Goal: Task Accomplishment & Management: Use online tool/utility

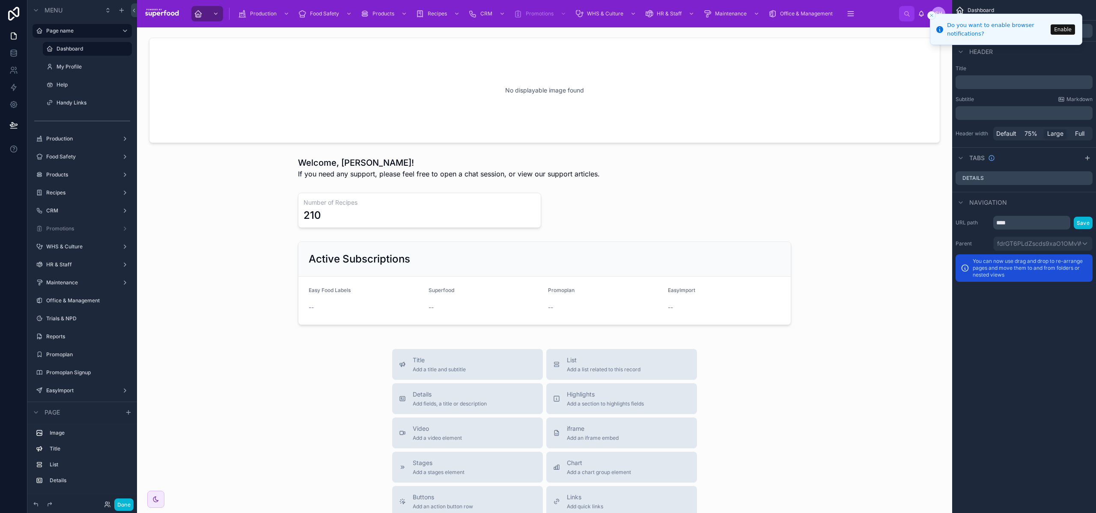
click at [934, 17] on icon "Close toast" at bounding box center [931, 15] width 5 height 5
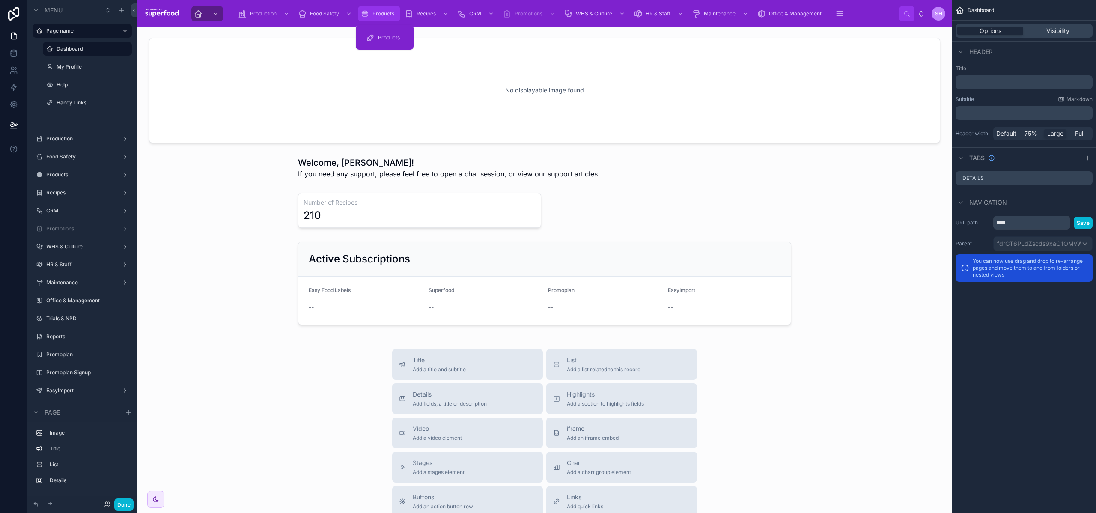
click at [374, 14] on span "Products" at bounding box center [384, 13] width 22 height 7
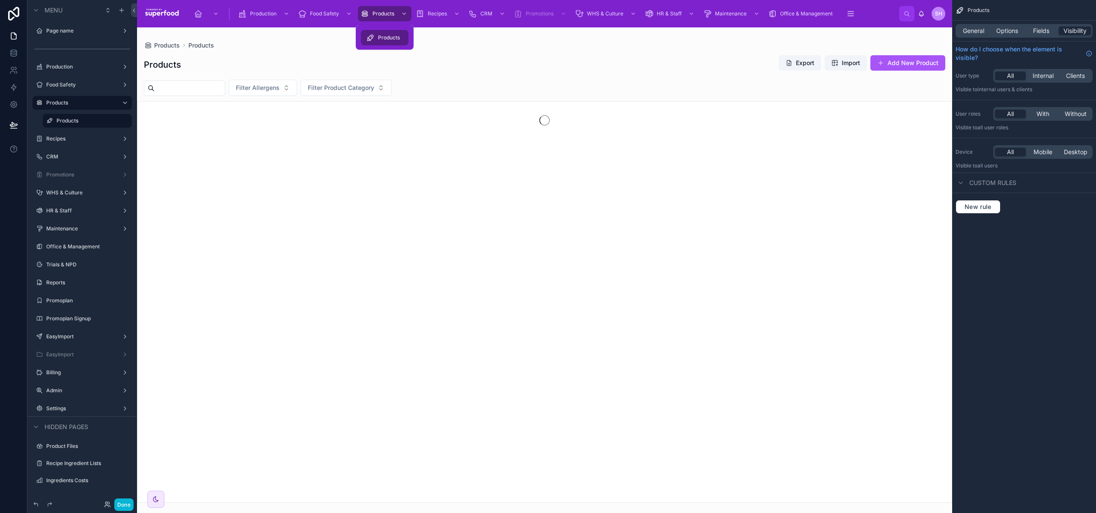
click at [382, 41] on span "Products" at bounding box center [389, 37] width 22 height 7
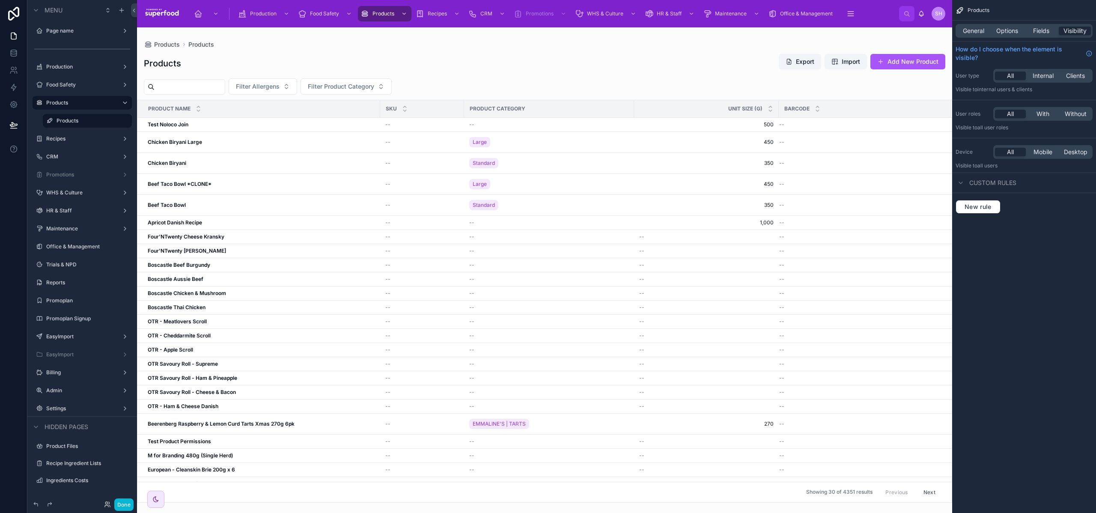
click at [908, 60] on div at bounding box center [544, 270] width 815 height 486
click at [908, 60] on button "Add New Product" at bounding box center [908, 61] width 75 height 15
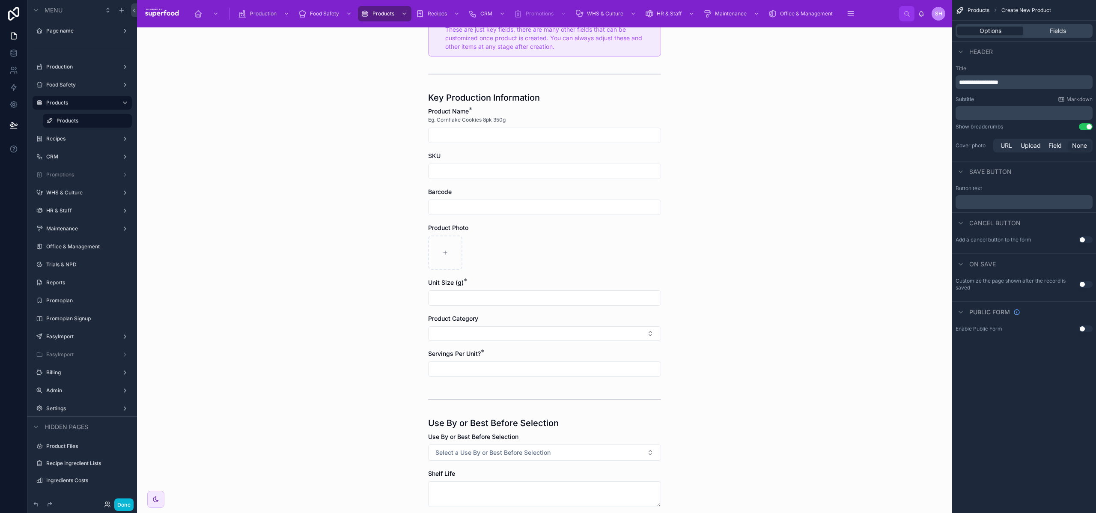
scroll to position [75, 0]
click at [1040, 28] on div "Fields" at bounding box center [1058, 31] width 66 height 9
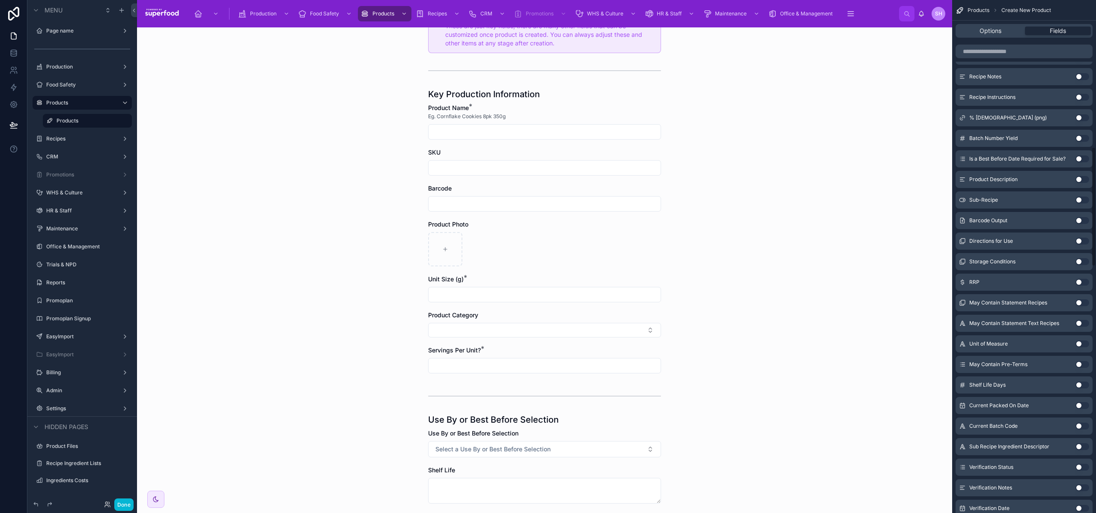
scroll to position [1005, 0]
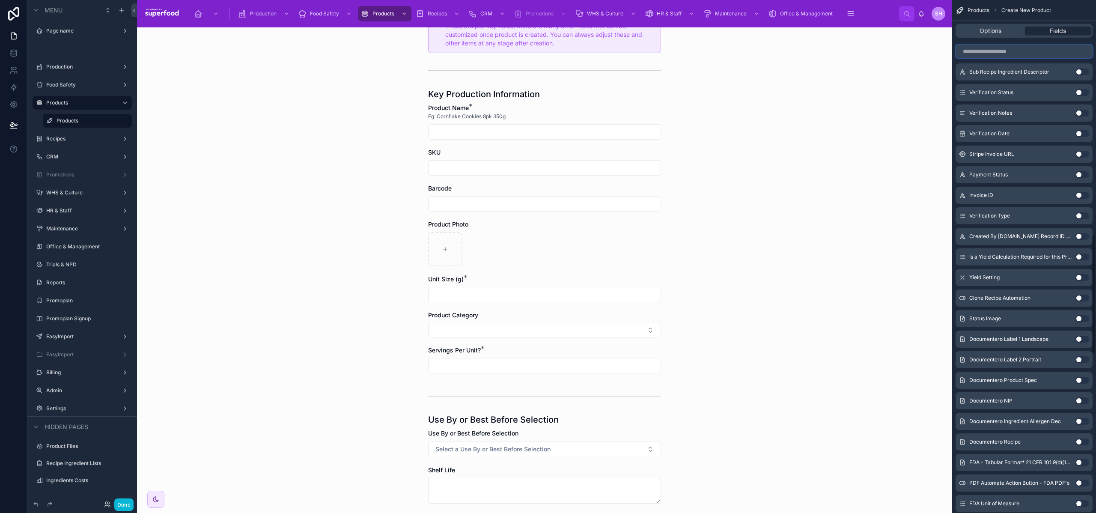
click at [977, 51] on input "scrollable content" at bounding box center [1024, 52] width 137 height 14
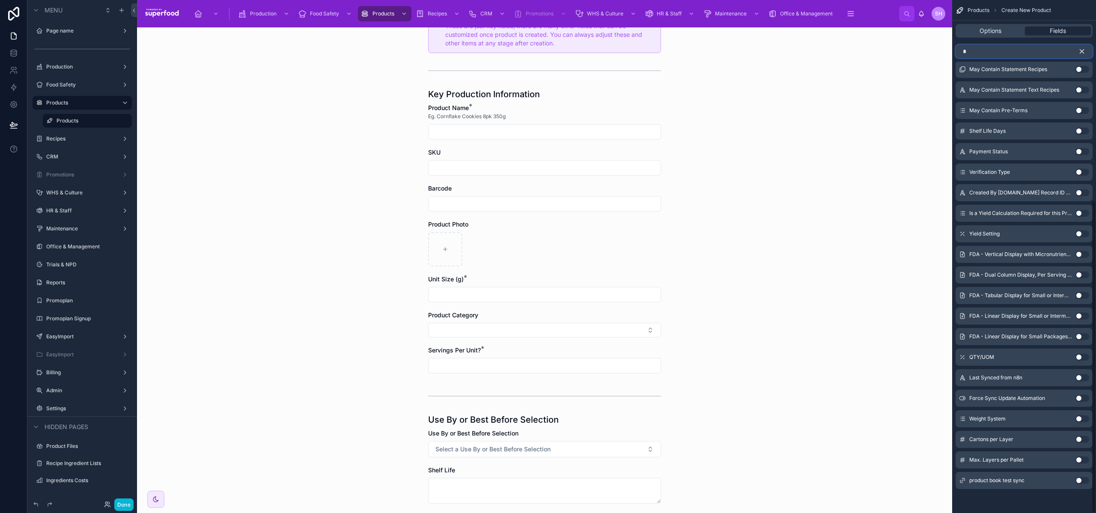
scroll to position [0, 0]
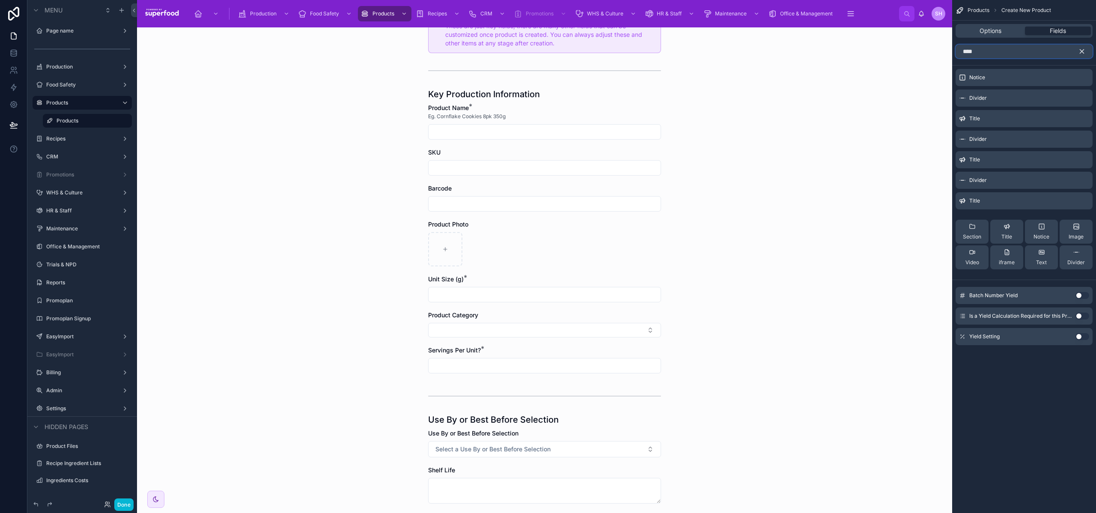
type input "****"
click at [1080, 336] on button "Use setting" at bounding box center [1083, 336] width 14 height 7
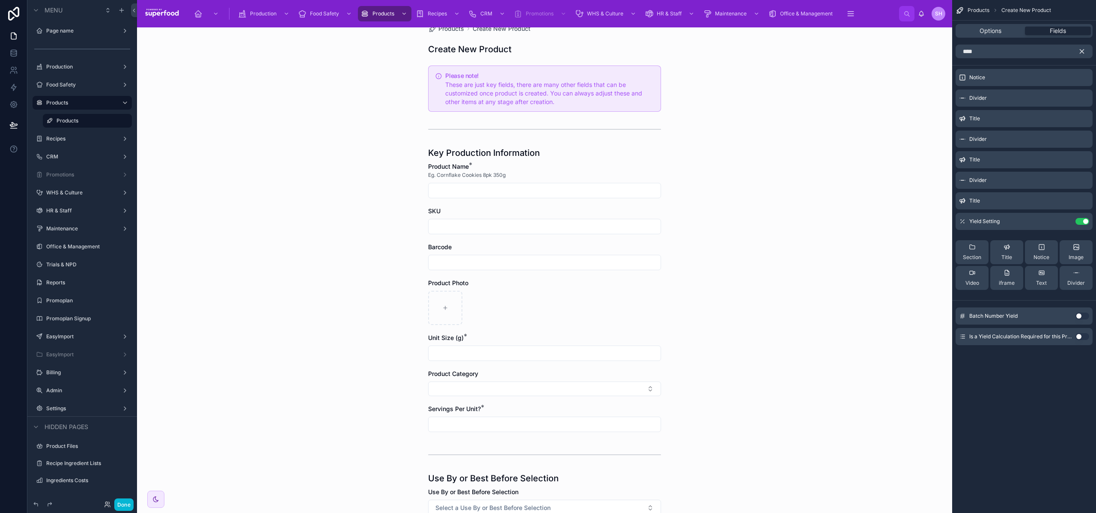
scroll to position [17, 0]
click at [1080, 220] on button "Use setting" at bounding box center [1083, 221] width 14 height 7
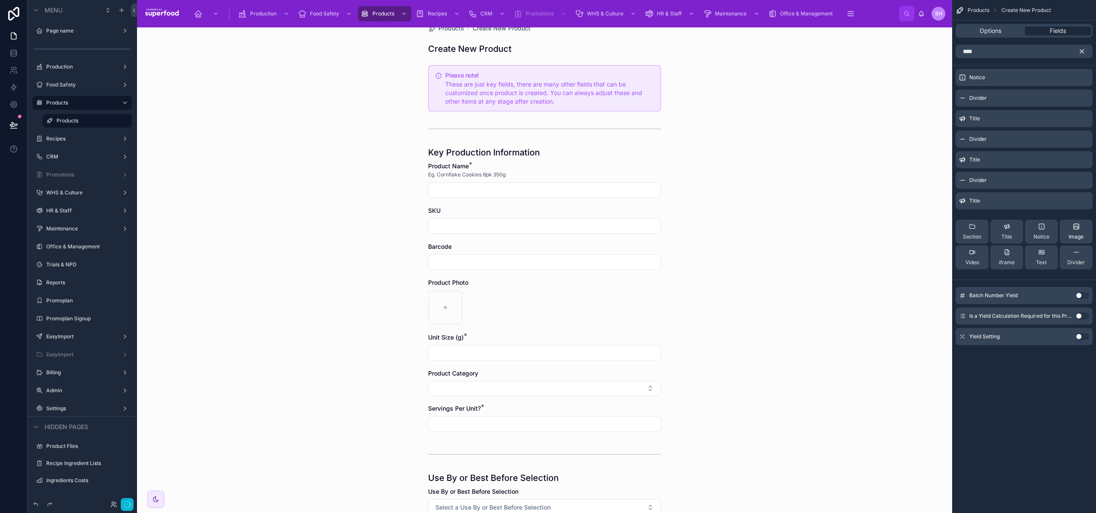
scroll to position [0, 0]
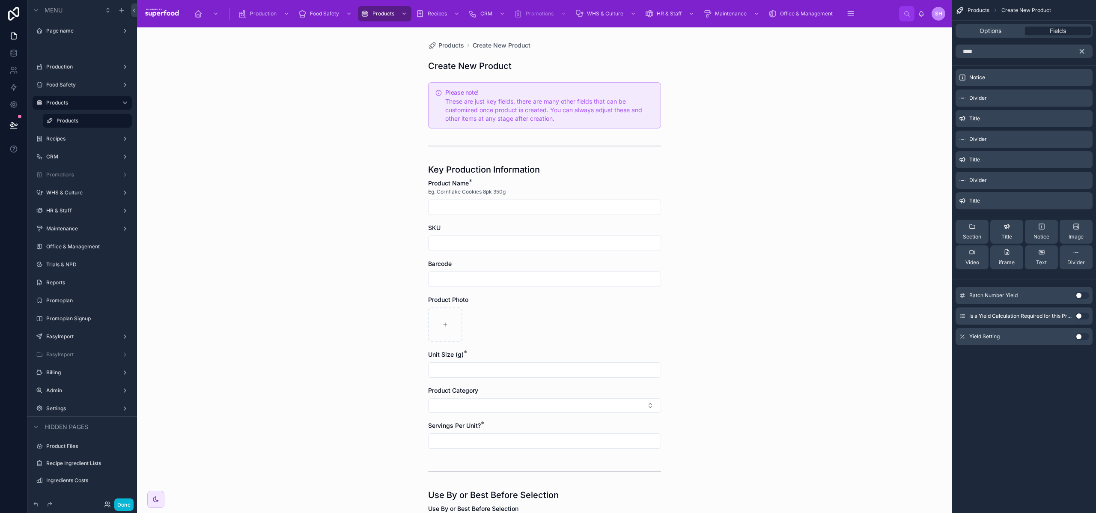
click at [1079, 335] on button "Use setting" at bounding box center [1083, 336] width 14 height 7
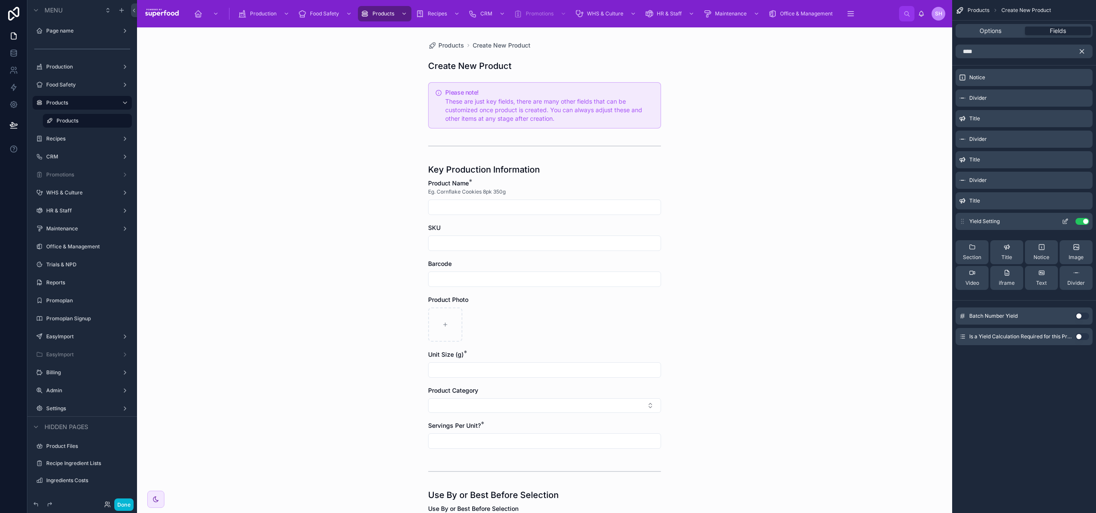
click at [1063, 222] on icon "scrollable content" at bounding box center [1065, 221] width 7 height 7
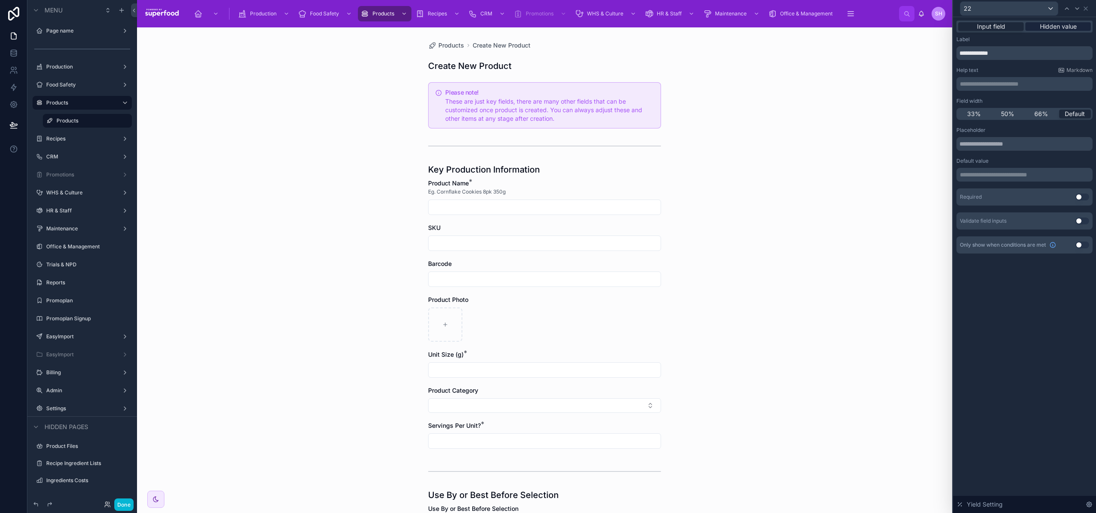
click at [1052, 28] on span "Hidden value" at bounding box center [1058, 26] width 37 height 9
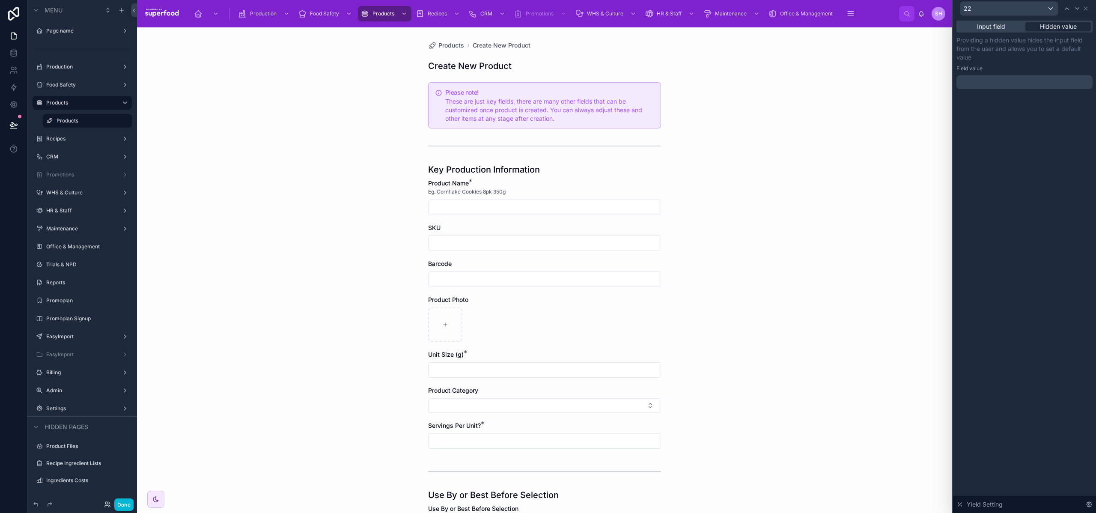
click at [984, 80] on p "﻿" at bounding box center [1025, 82] width 131 height 9
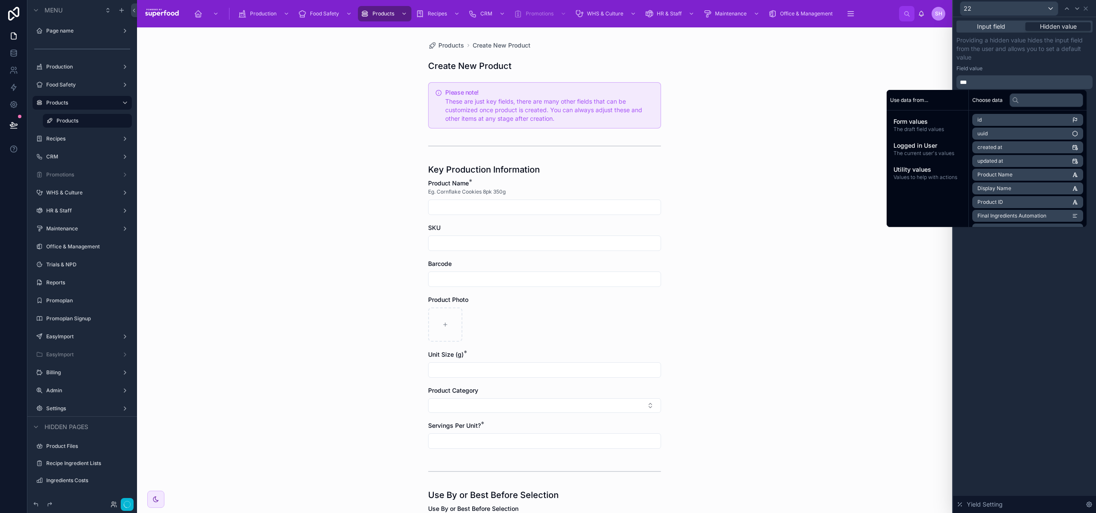
click at [1005, 63] on div "Providing a hidden value hides the input field from the user and allows you to …" at bounding box center [1025, 62] width 136 height 53
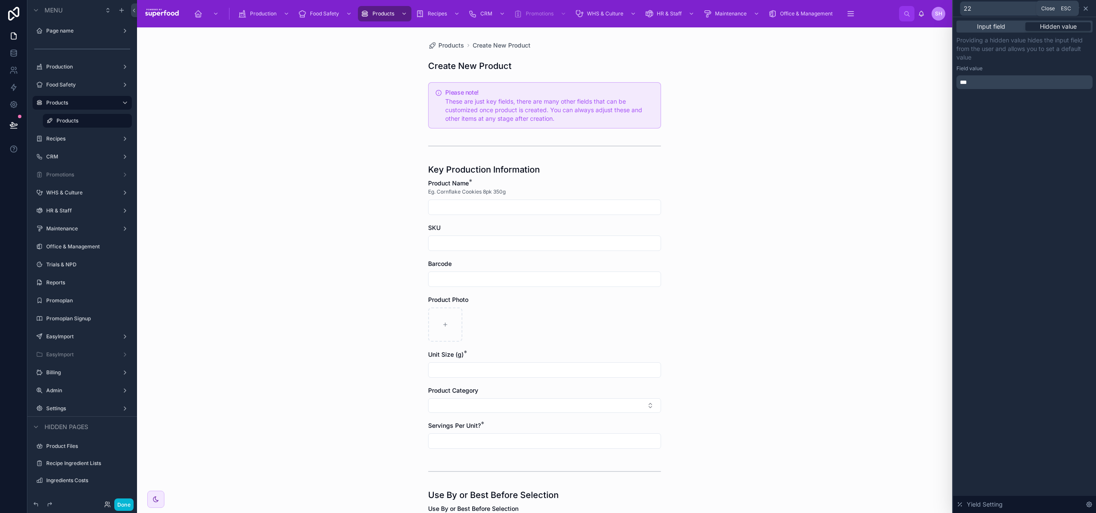
click at [1086, 8] on icon at bounding box center [1086, 8] width 7 height 7
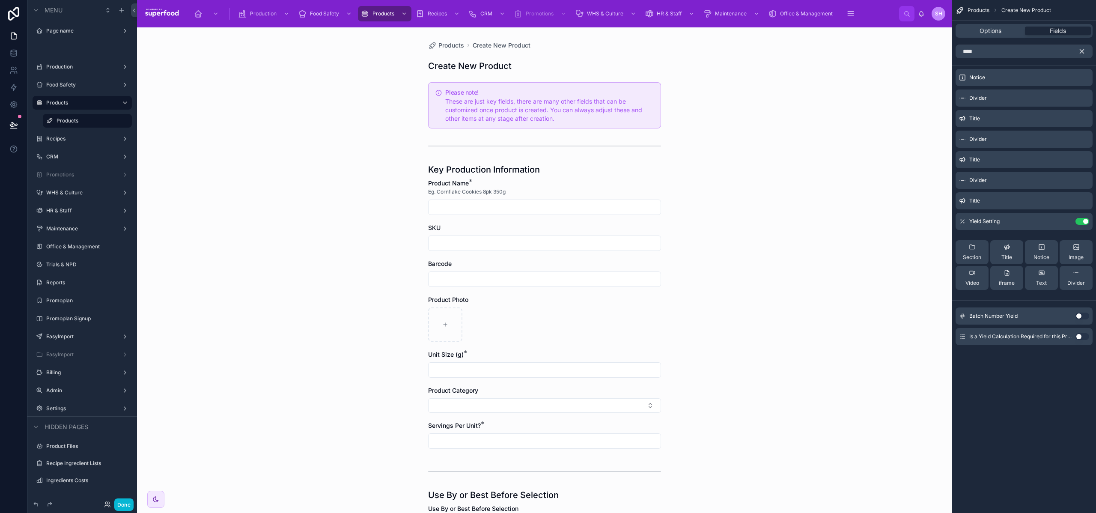
click at [1084, 51] on icon "scrollable content" at bounding box center [1082, 52] width 8 height 8
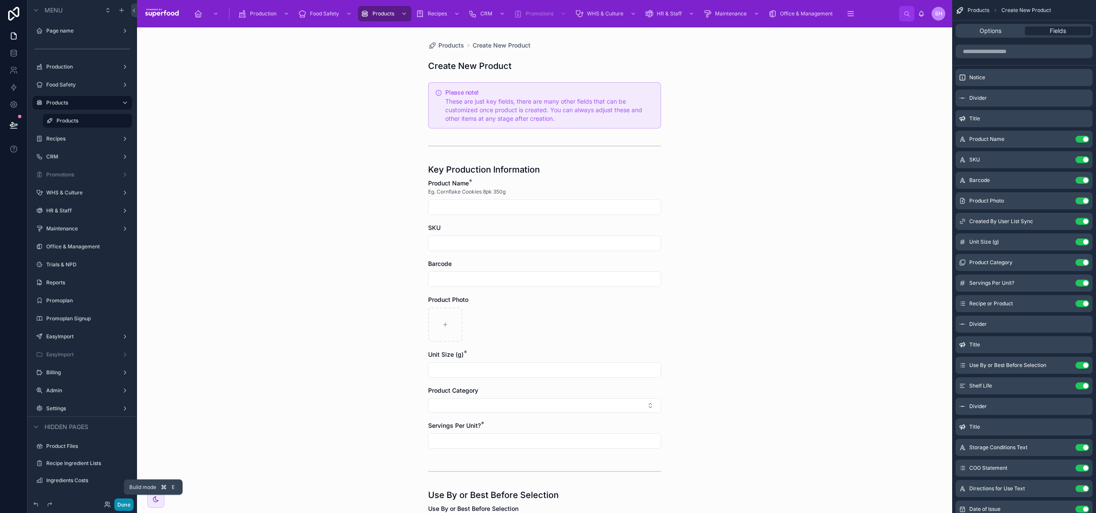
click at [122, 509] on button "Done" at bounding box center [123, 504] width 19 height 12
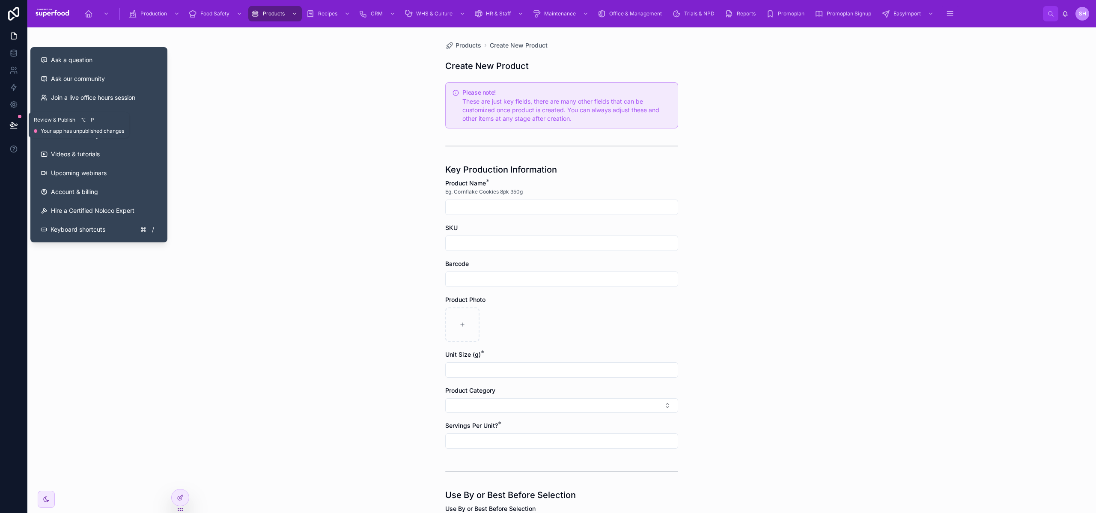
click at [17, 122] on icon at bounding box center [13, 125] width 9 height 9
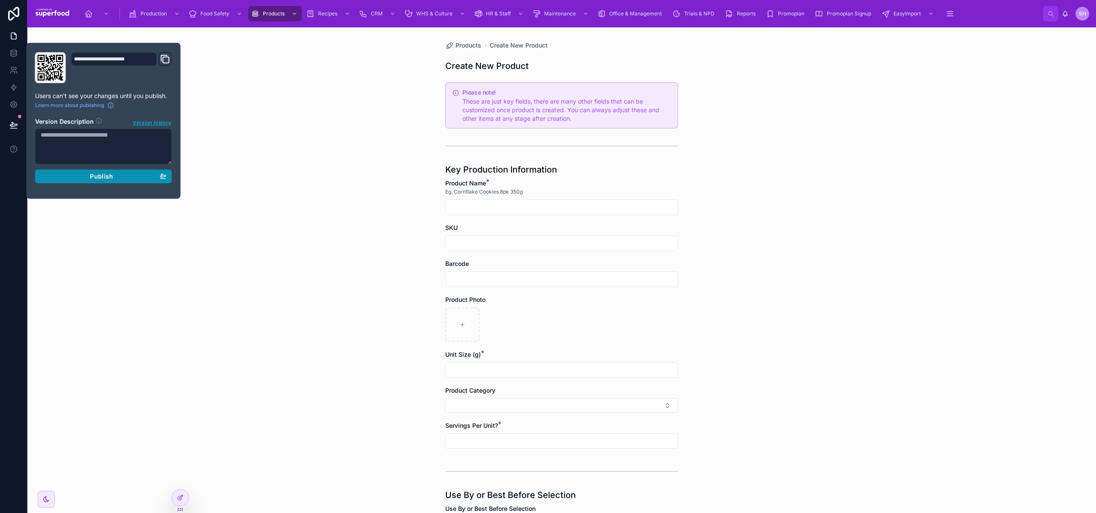
click at [85, 179] on div "Publish" at bounding box center [104, 177] width 126 height 8
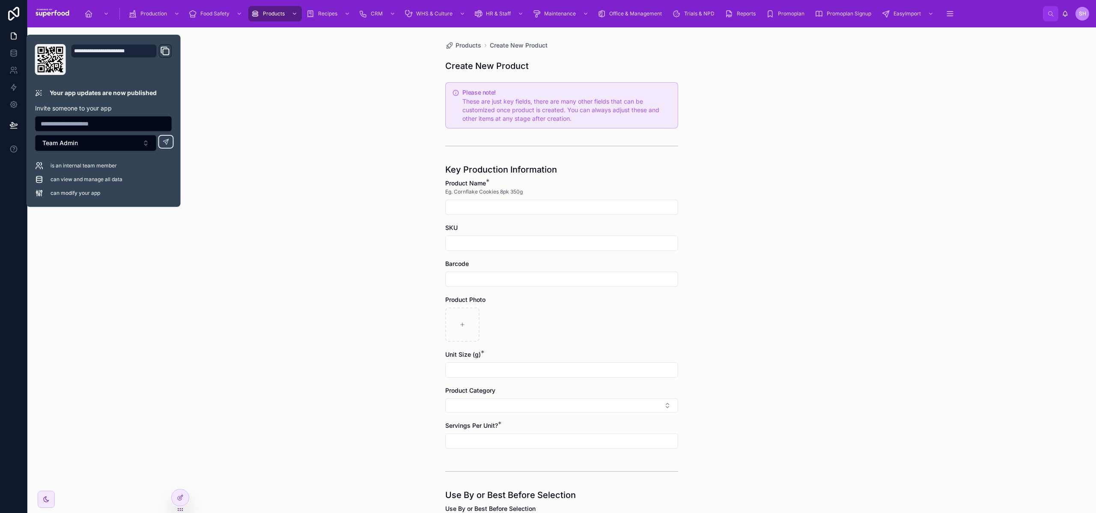
click at [270, 120] on div "Products Create New Product Create New Product Please note! These are just key …" at bounding box center [561, 270] width 1069 height 486
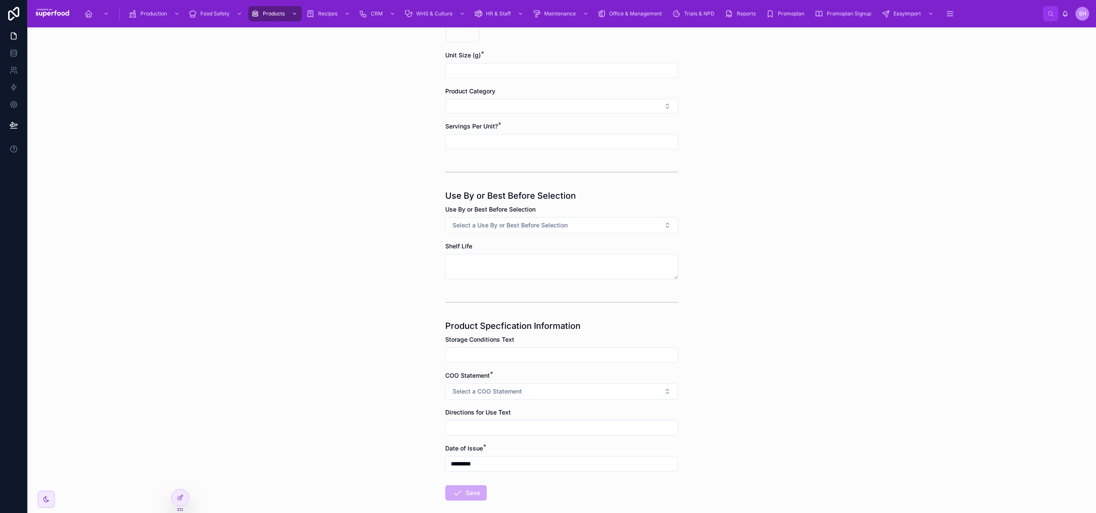
scroll to position [342, 0]
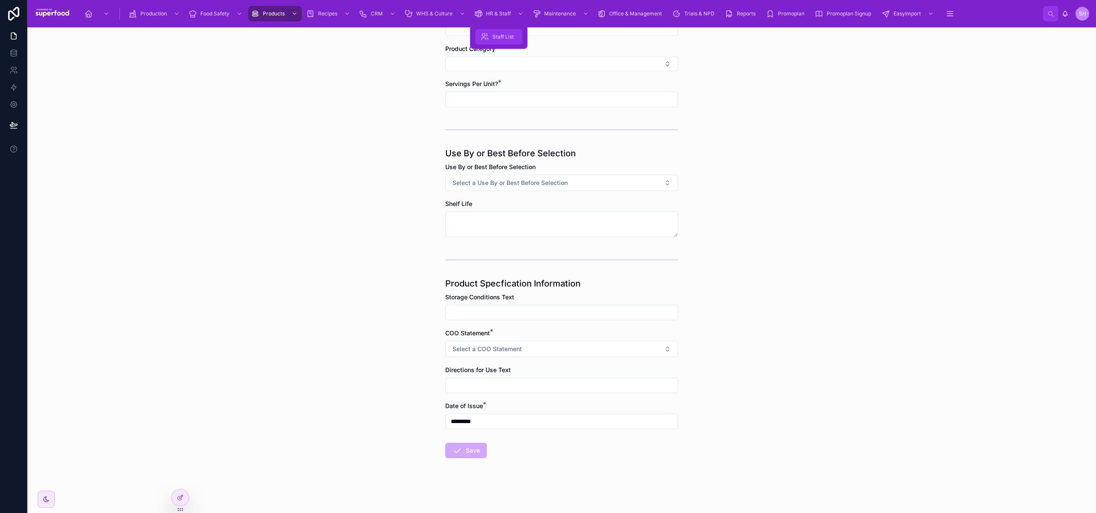
click at [492, 37] on div "Staff List" at bounding box center [498, 37] width 37 height 14
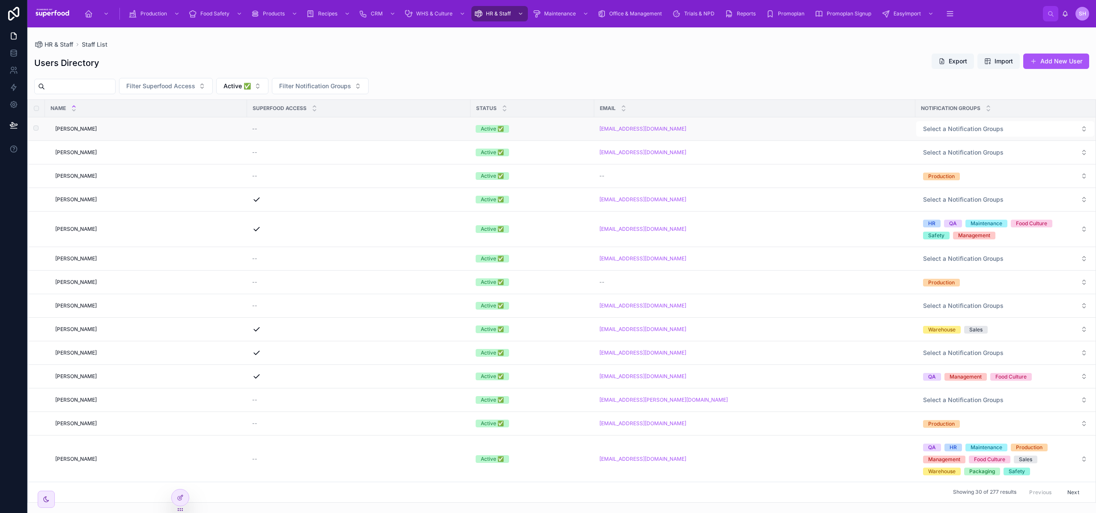
click at [78, 130] on span "[PERSON_NAME]" at bounding box center [76, 128] width 42 height 7
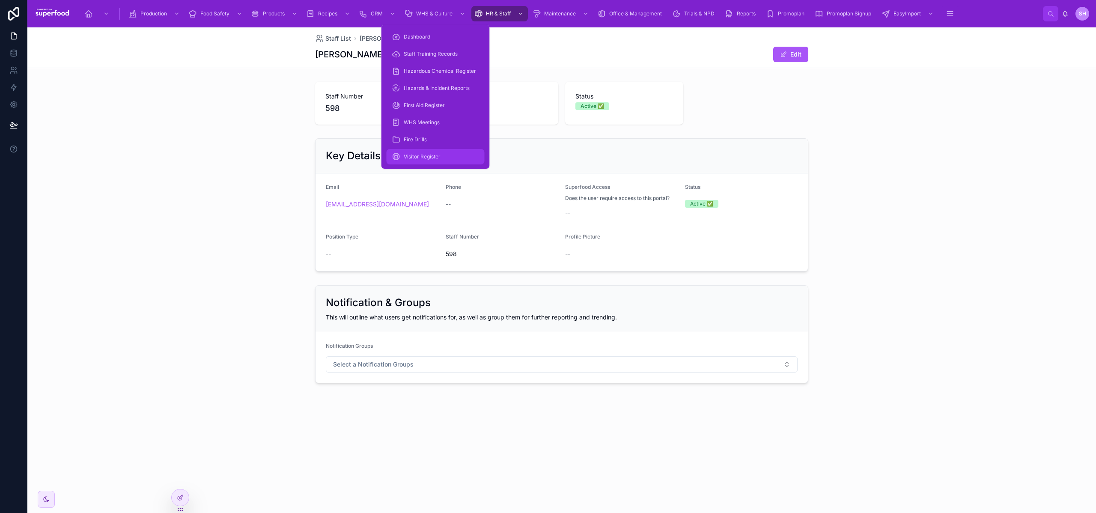
click at [413, 152] on div "Visitor Register" at bounding box center [436, 157] width 88 height 14
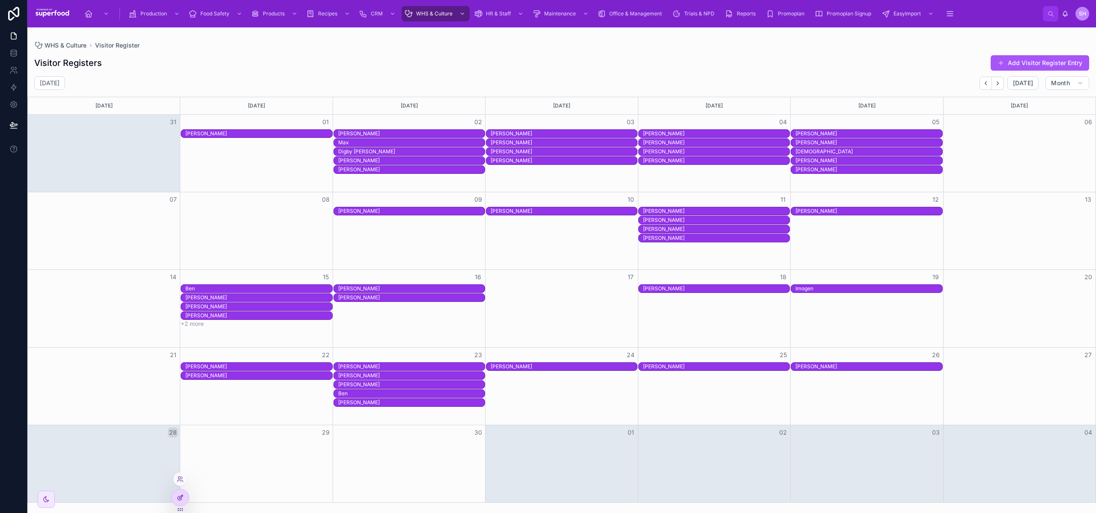
click at [179, 498] on icon at bounding box center [180, 497] width 7 height 7
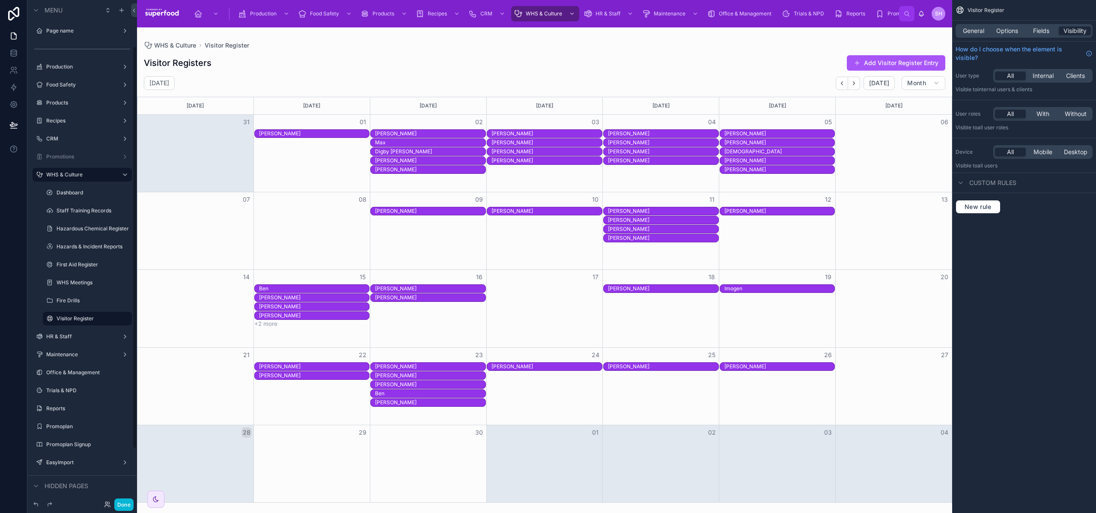
scroll to position [58, 0]
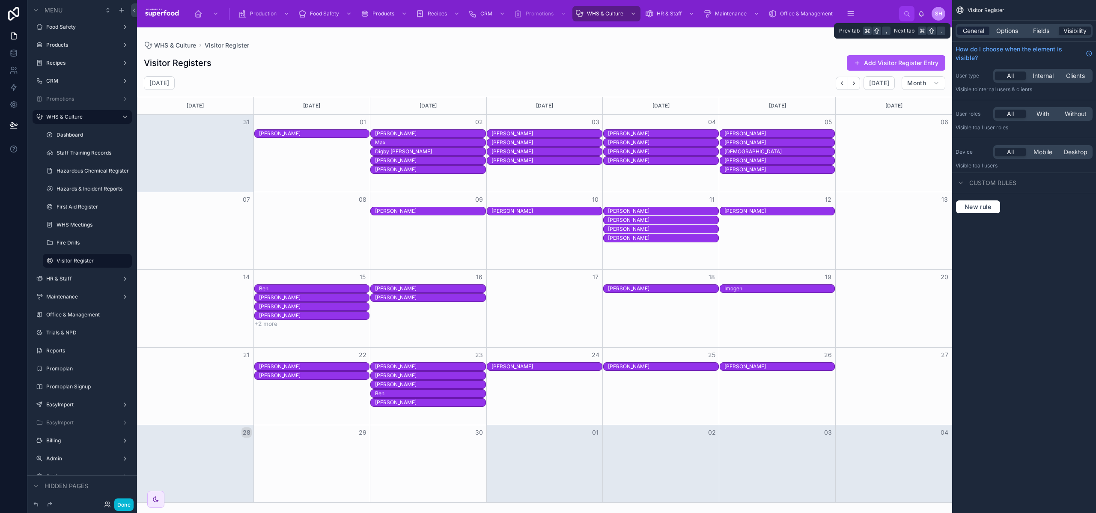
click at [967, 29] on span "General" at bounding box center [973, 31] width 21 height 9
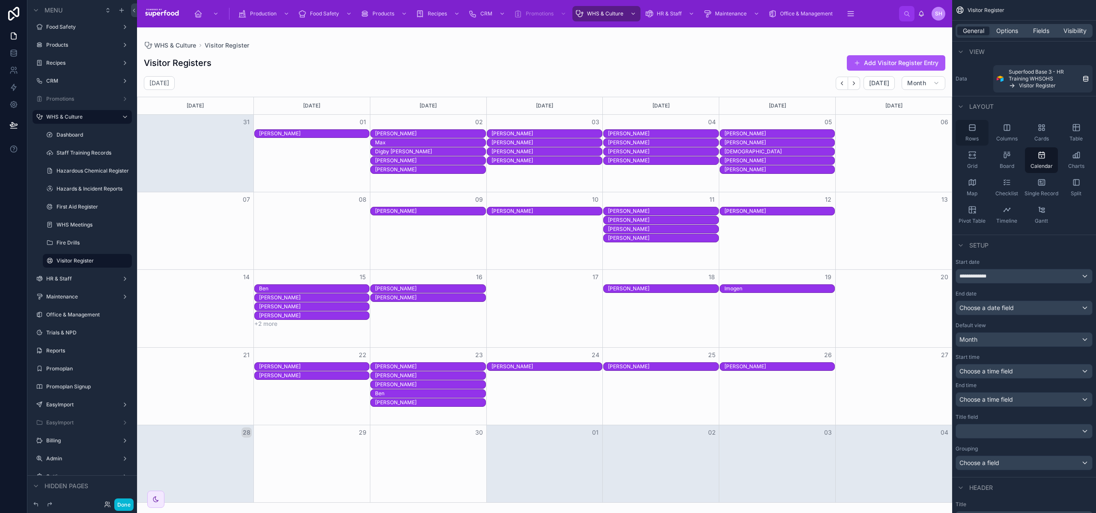
click at [972, 133] on div "Rows" at bounding box center [972, 133] width 33 height 26
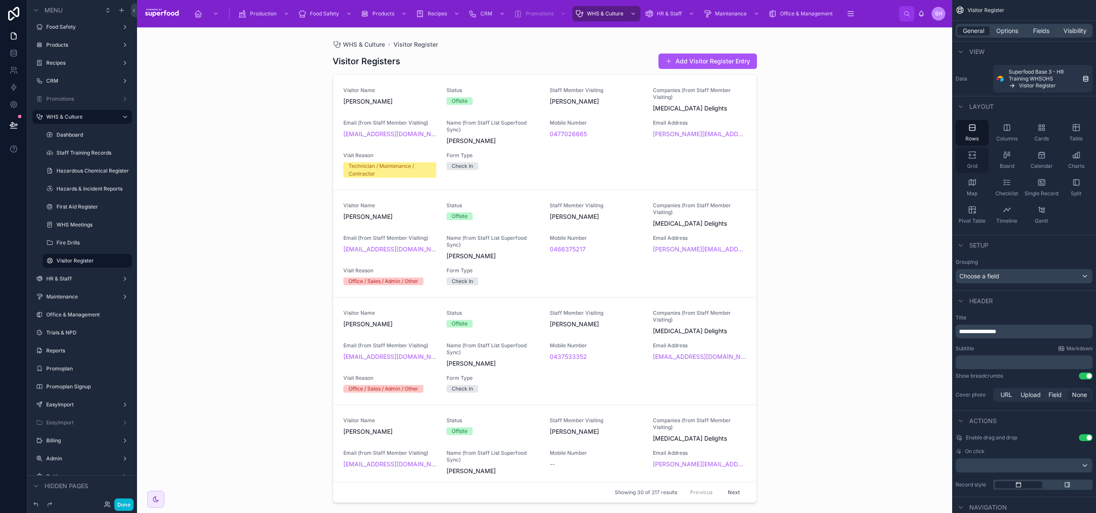
click at [975, 161] on div "Grid" at bounding box center [972, 160] width 33 height 26
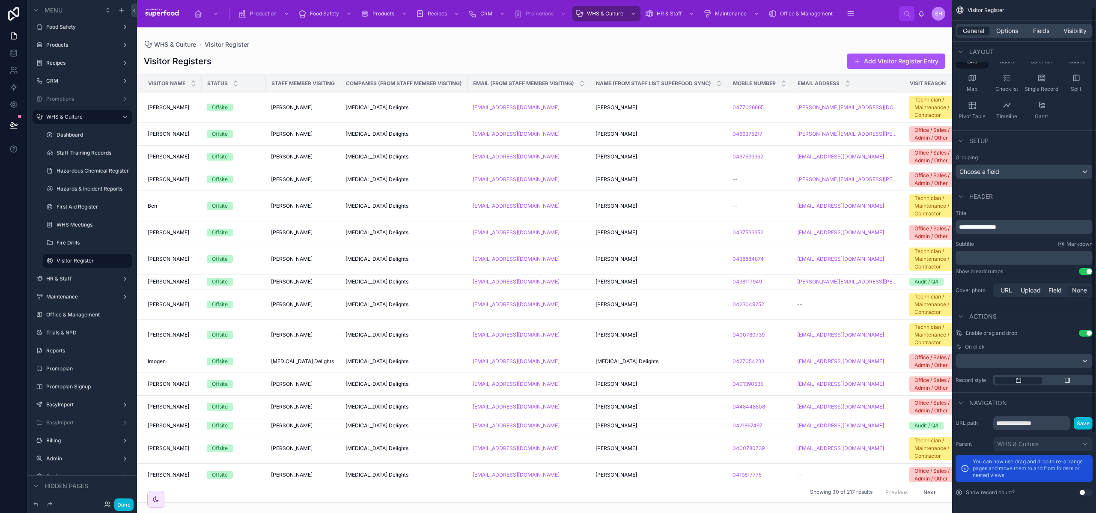
scroll to position [0, 0]
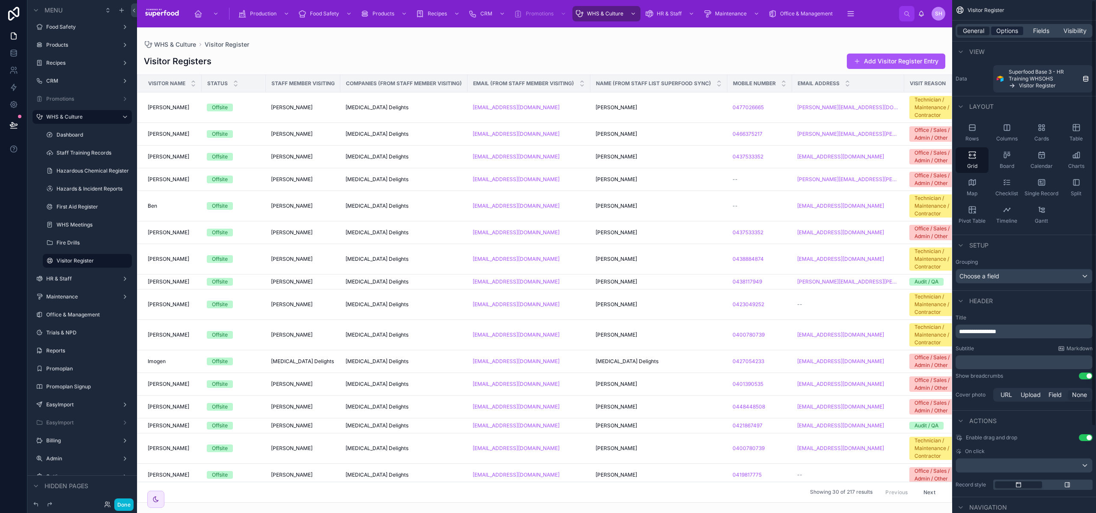
click at [1008, 30] on span "Options" at bounding box center [1007, 31] width 22 height 9
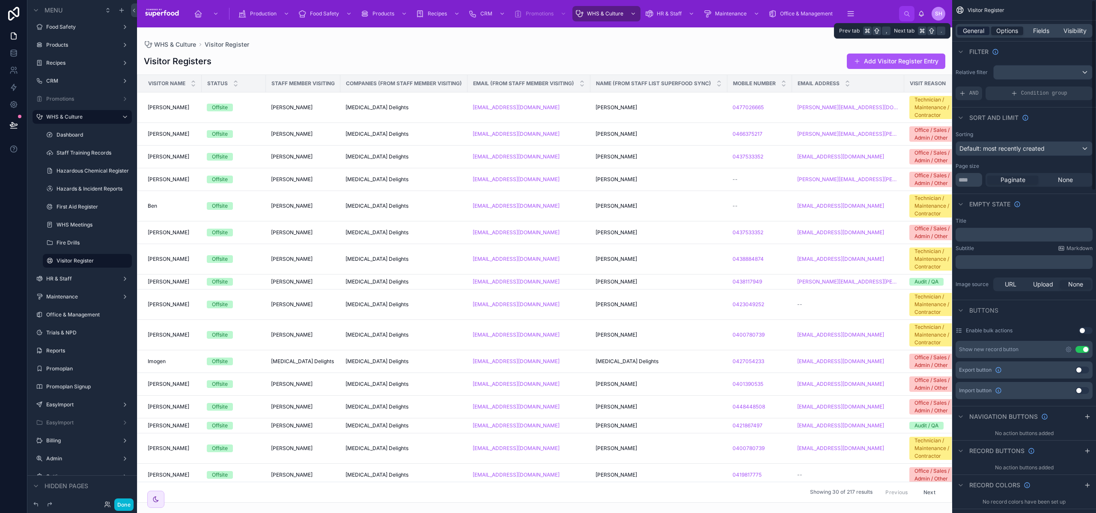
click at [976, 32] on span "General" at bounding box center [973, 31] width 21 height 9
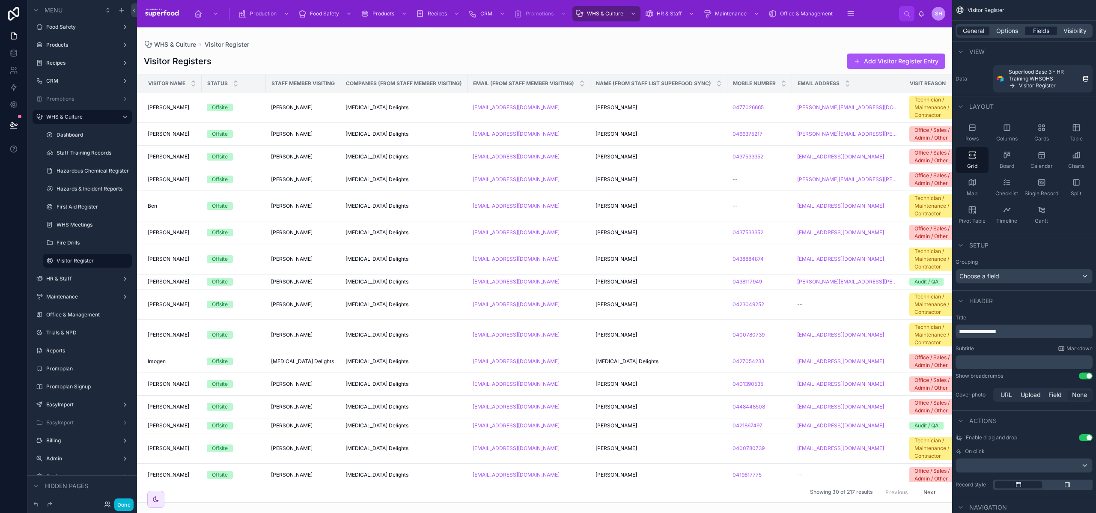
click at [1045, 34] on span "Fields" at bounding box center [1041, 31] width 16 height 9
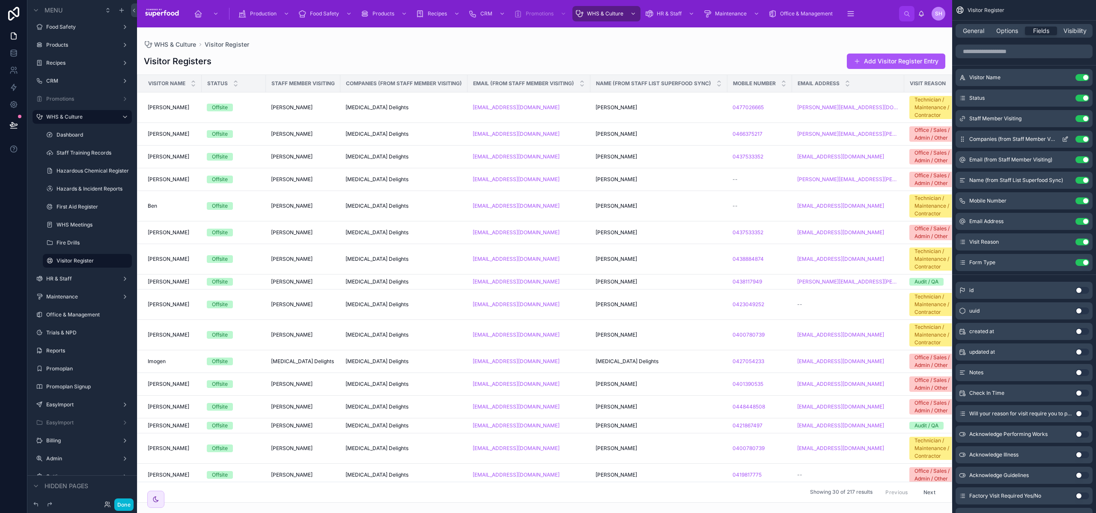
click at [1081, 137] on button "Use setting" at bounding box center [1083, 139] width 14 height 7
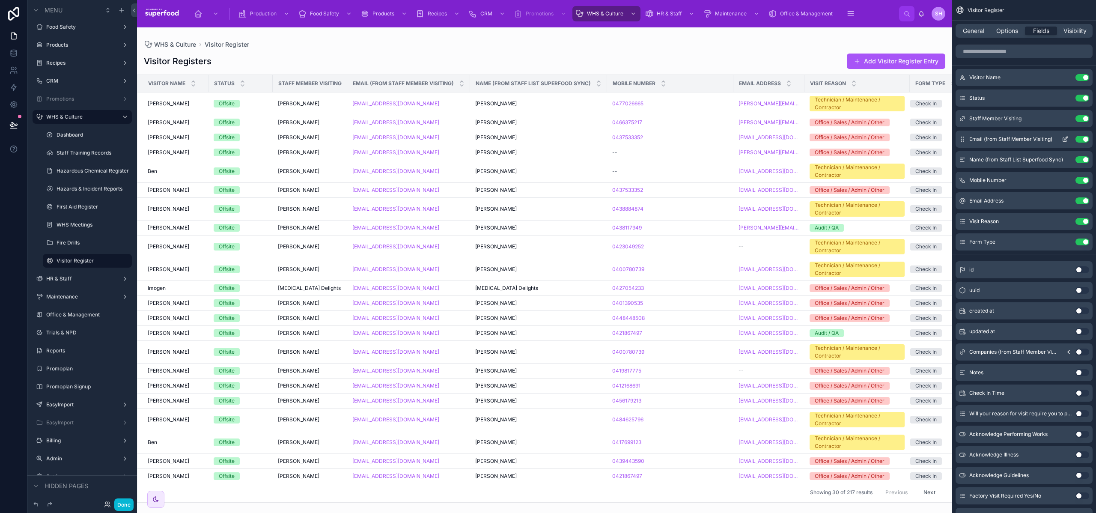
click at [1083, 139] on button "Use setting" at bounding box center [1083, 139] width 14 height 7
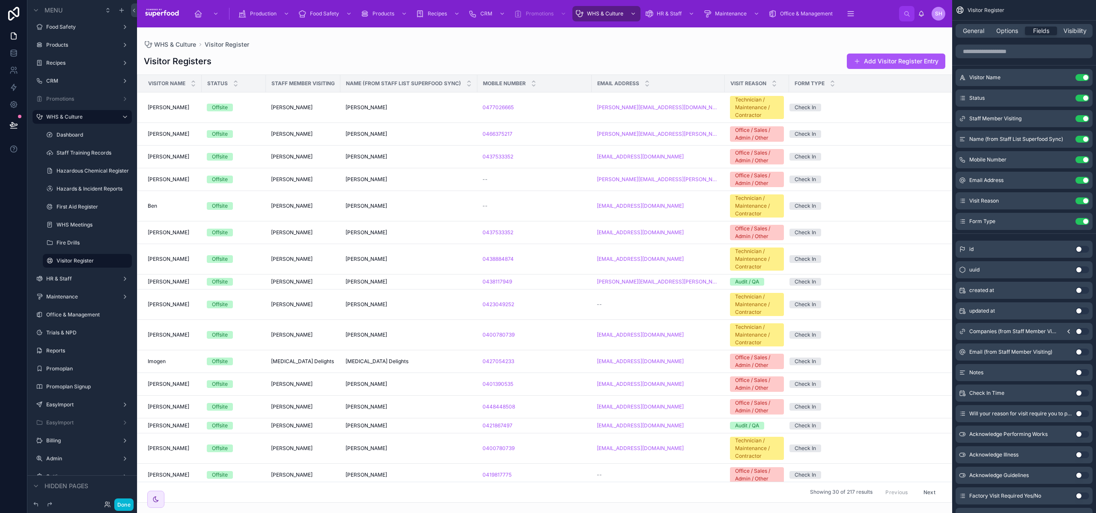
click at [1083, 139] on button "Use setting" at bounding box center [1083, 139] width 14 height 7
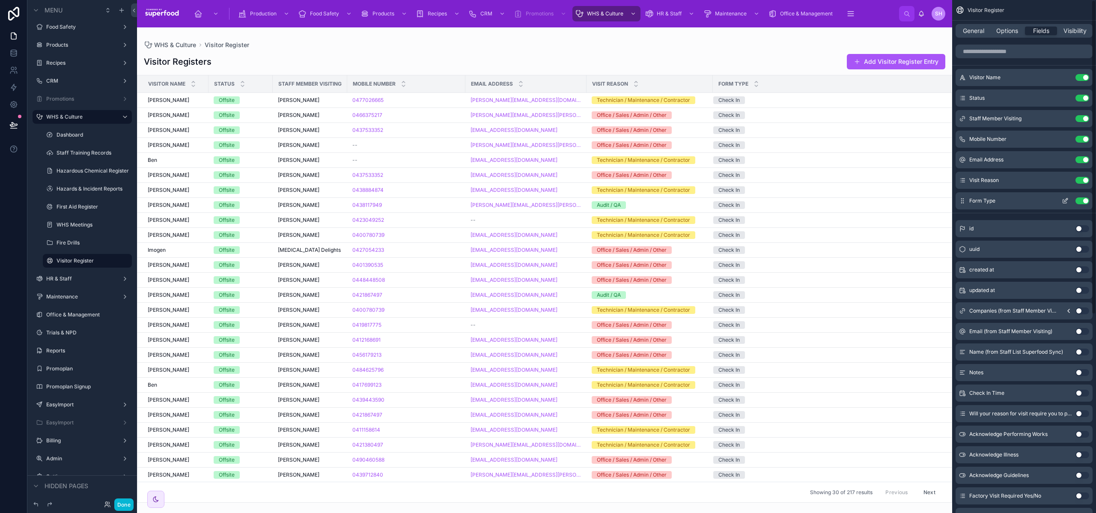
click at [1085, 200] on button "Use setting" at bounding box center [1083, 200] width 14 height 7
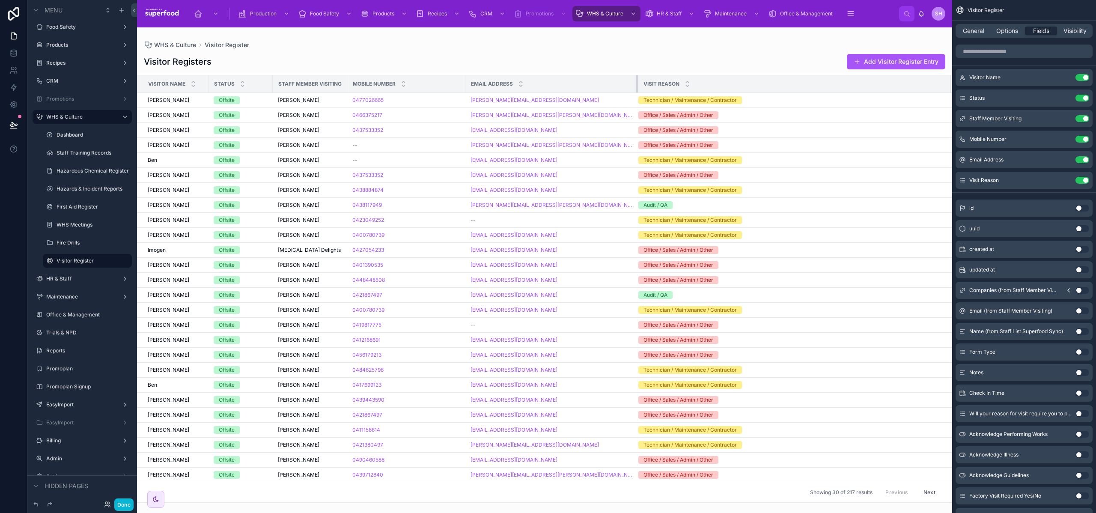
drag, startPoint x: 573, startPoint y: 87, endPoint x: 624, endPoint y: 92, distance: 51.6
click at [636, 92] on div at bounding box center [637, 83] width 3 height 17
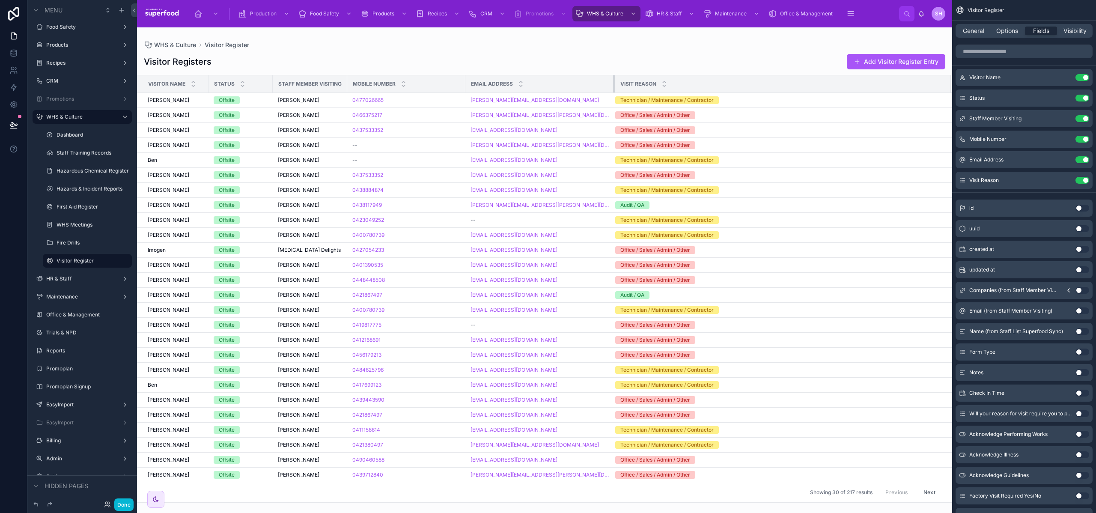
drag, startPoint x: 624, startPoint y: 92, endPoint x: 596, endPoint y: 89, distance: 28.3
click at [613, 89] on div at bounding box center [614, 83] width 3 height 17
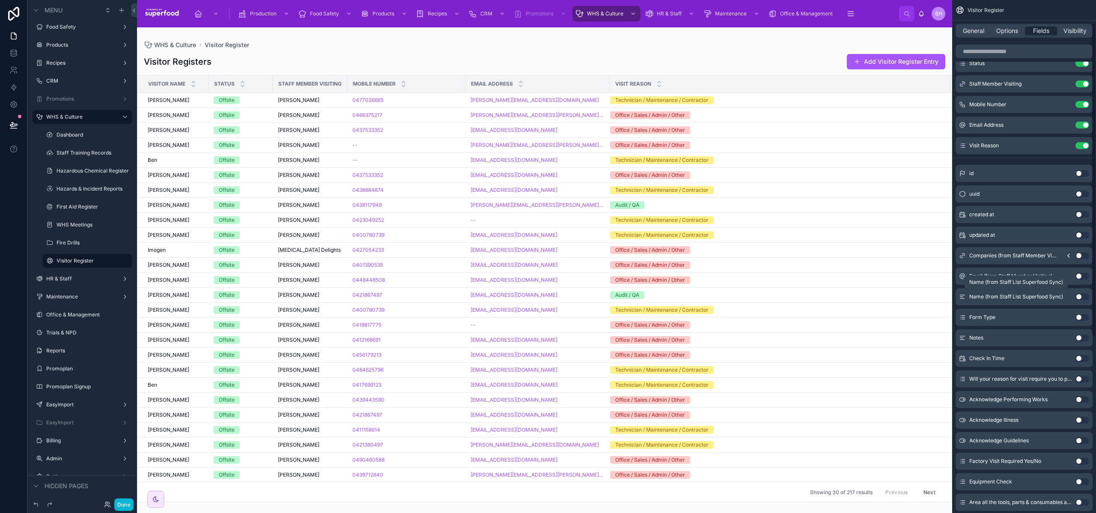
scroll to position [60, 0]
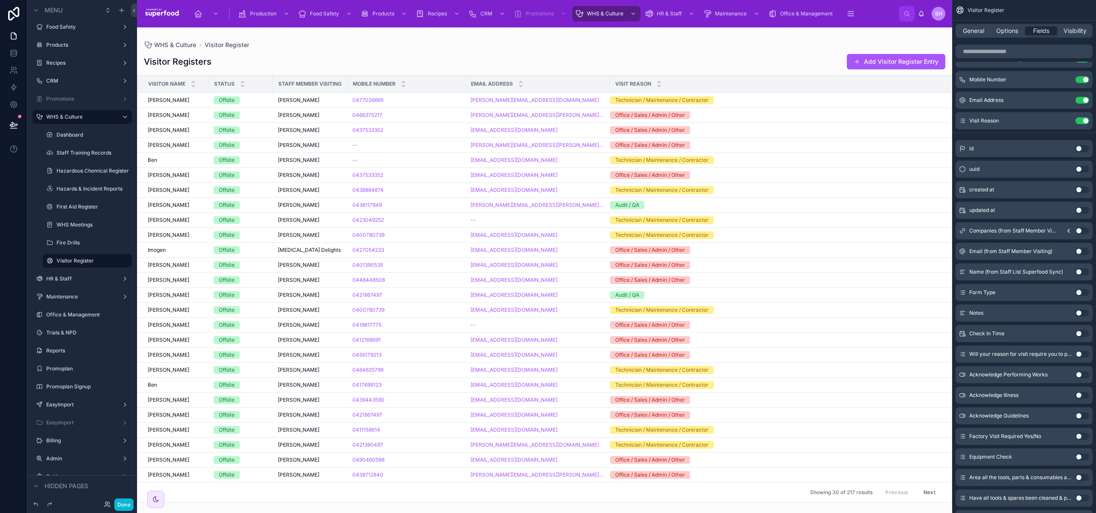
click at [1080, 354] on button "Use setting" at bounding box center [1083, 354] width 14 height 7
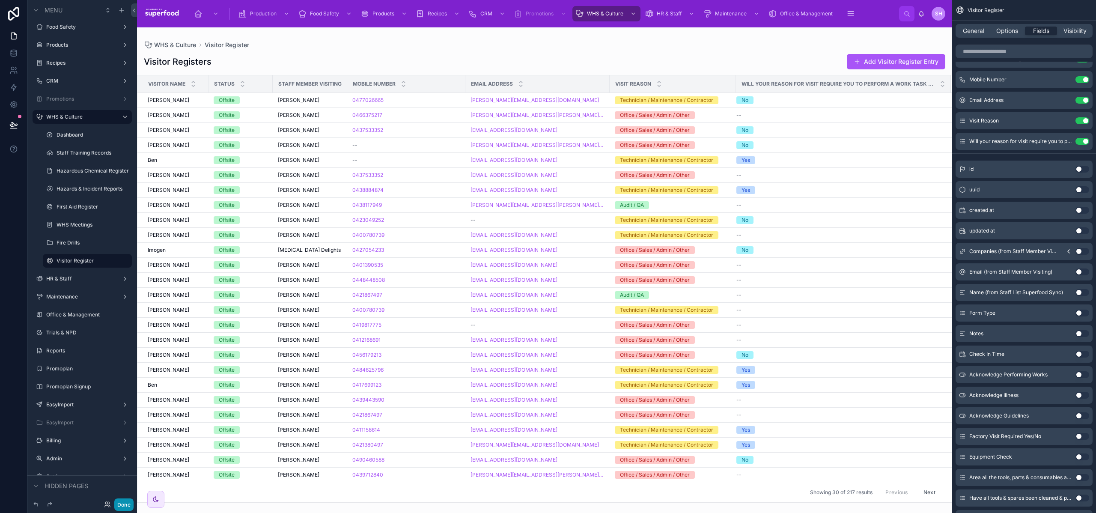
click at [128, 501] on button "Done" at bounding box center [123, 504] width 19 height 12
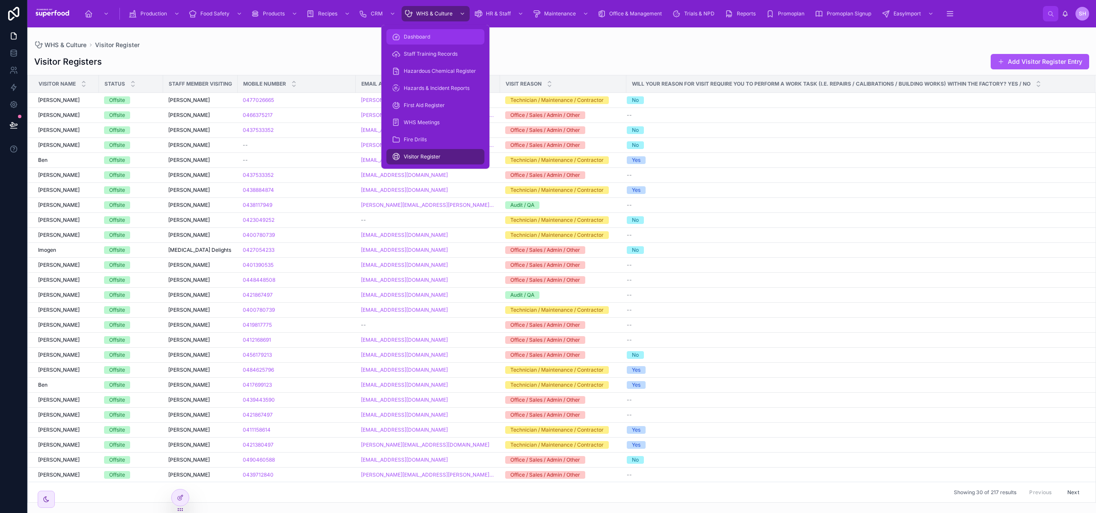
click at [423, 39] on span "Dashboard" at bounding box center [417, 36] width 27 height 7
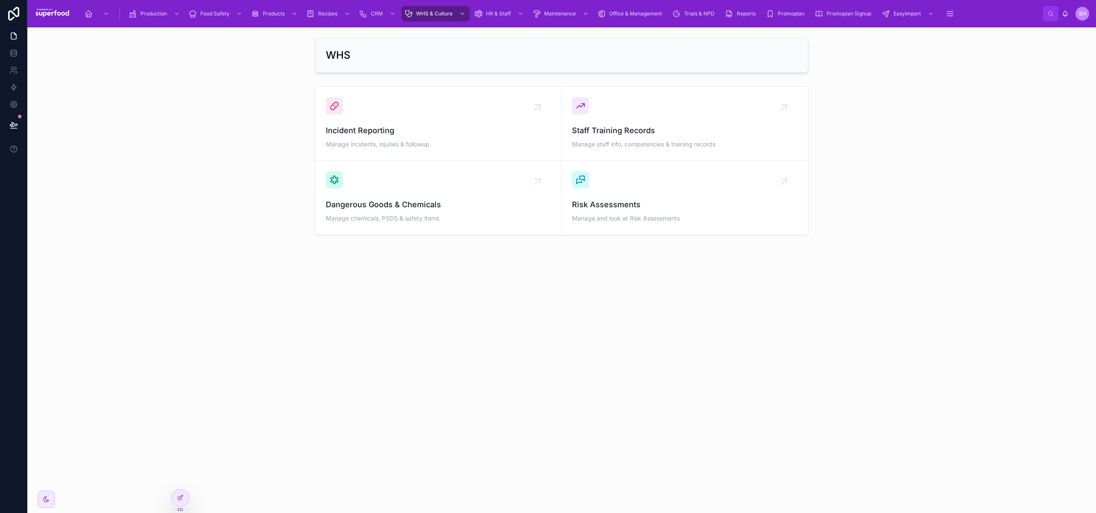
click at [209, 124] on div "Incident Reporting Manage incidents, injuries & followup. Staff Training Record…" at bounding box center [561, 160] width 1055 height 155
click at [370, 36] on span "Supplier CRM" at bounding box center [368, 36] width 33 height 7
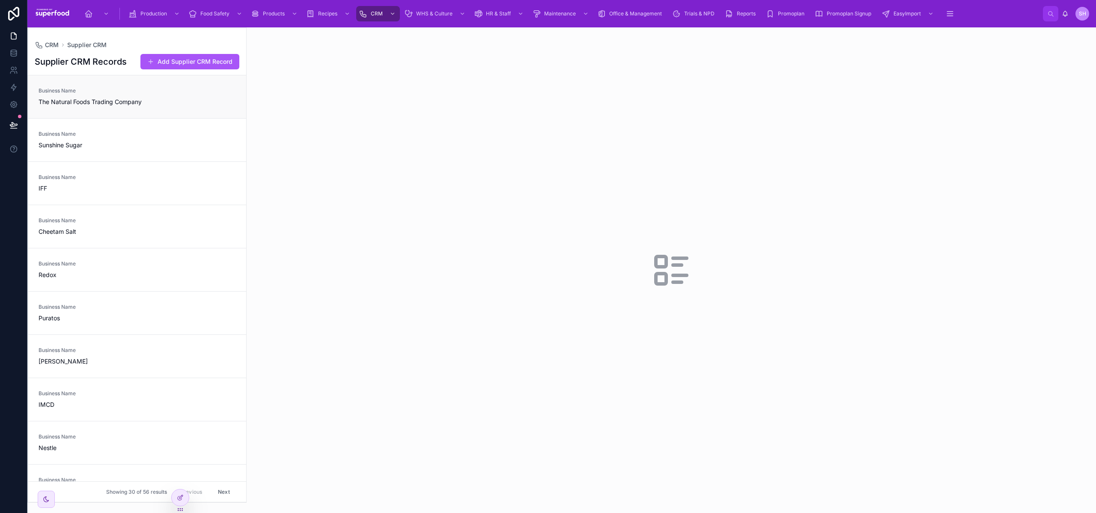
click at [115, 93] on span "Business Name" at bounding box center [137, 90] width 197 height 7
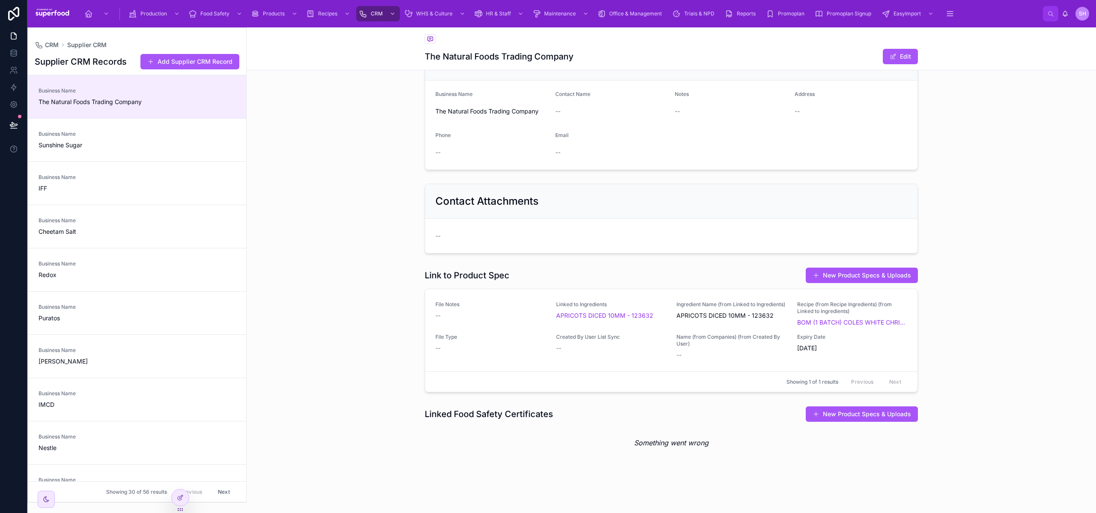
scroll to position [42, 0]
